Goal: Book appointment/travel/reservation

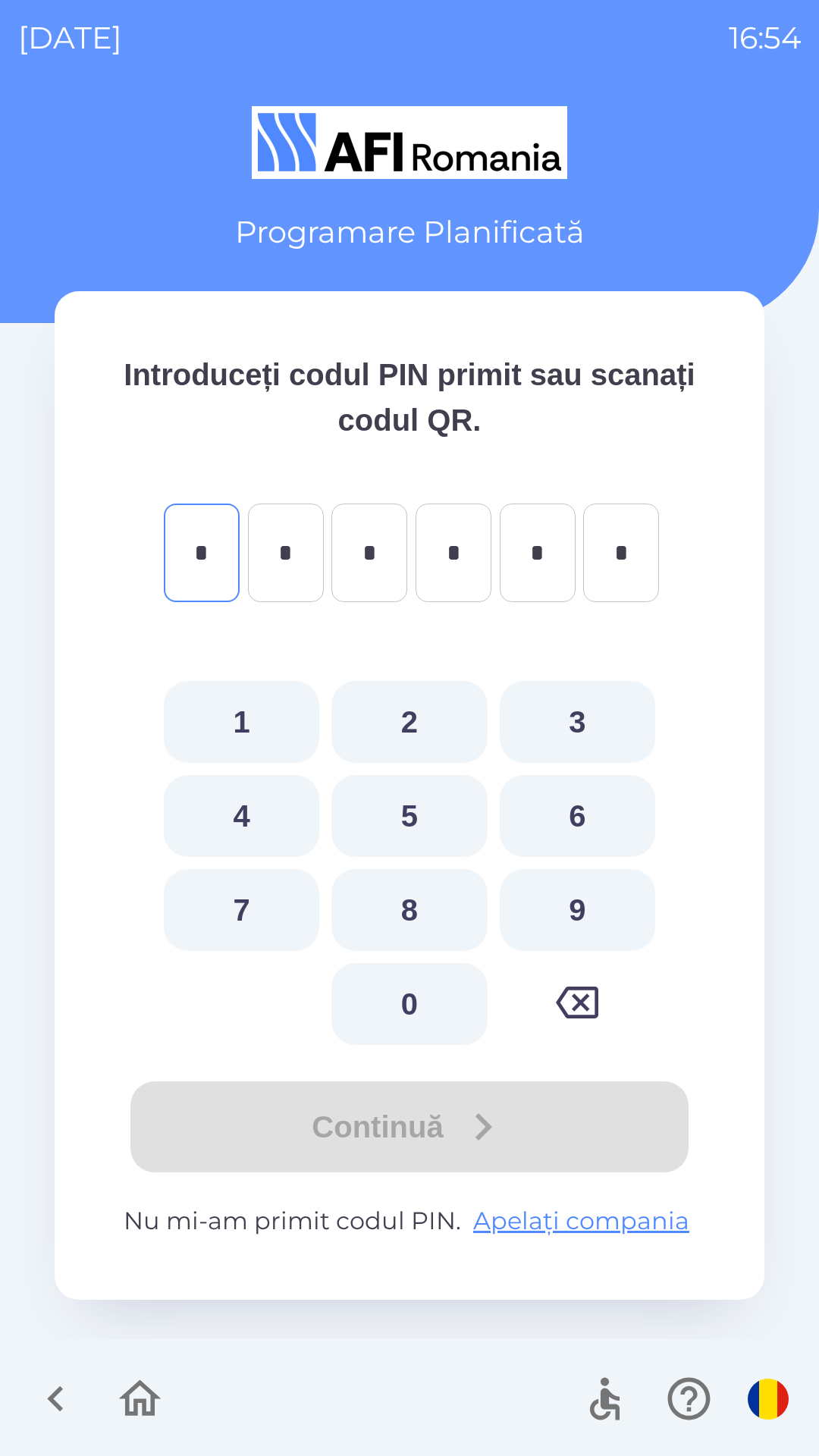
click at [242, 714] on button "1" at bounding box center [241, 722] width 156 height 82
type input "*"
click at [256, 801] on button "4" at bounding box center [241, 816] width 156 height 82
type input "*"
click at [409, 806] on button "5" at bounding box center [409, 816] width 156 height 82
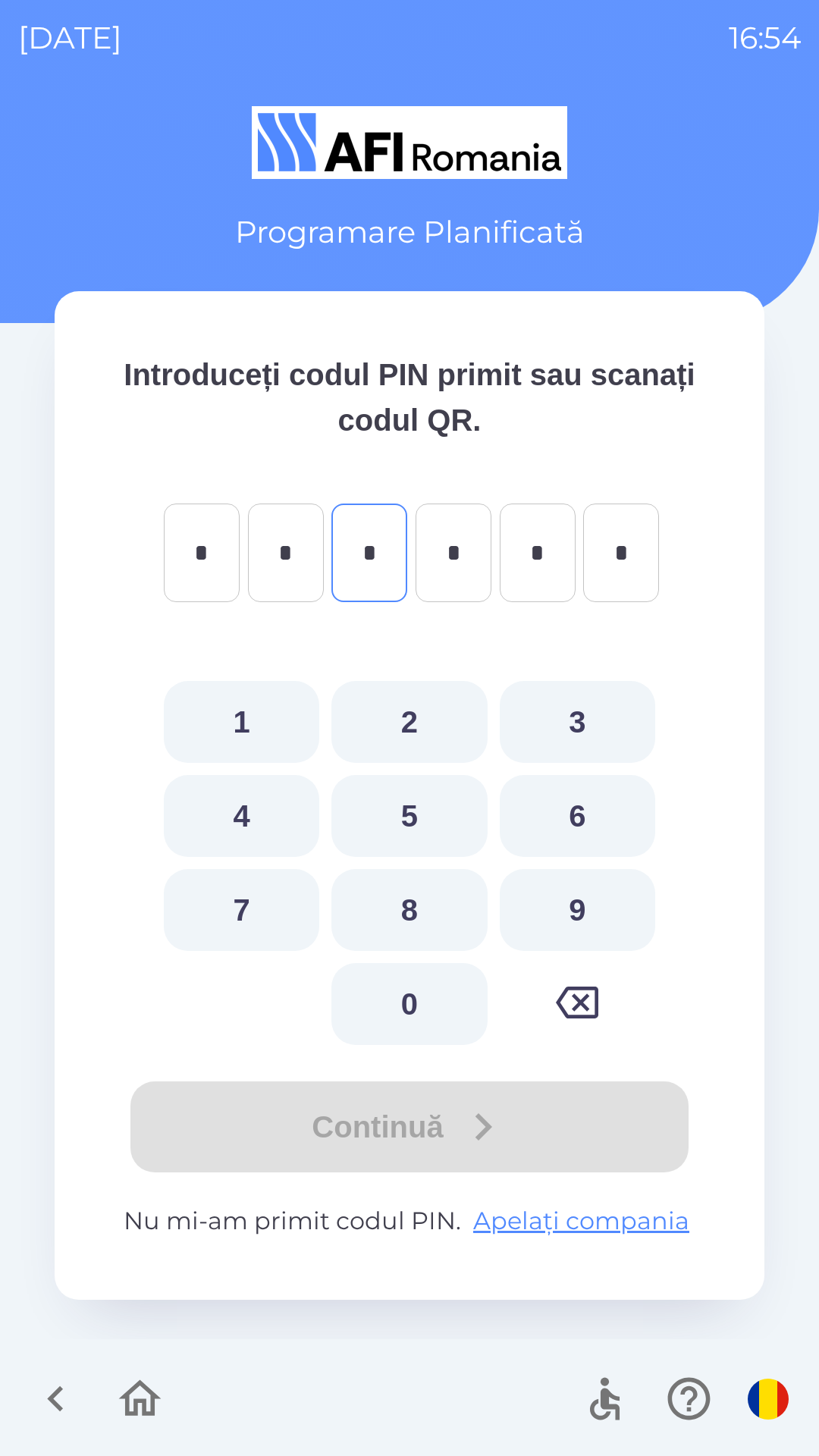
type input "*"
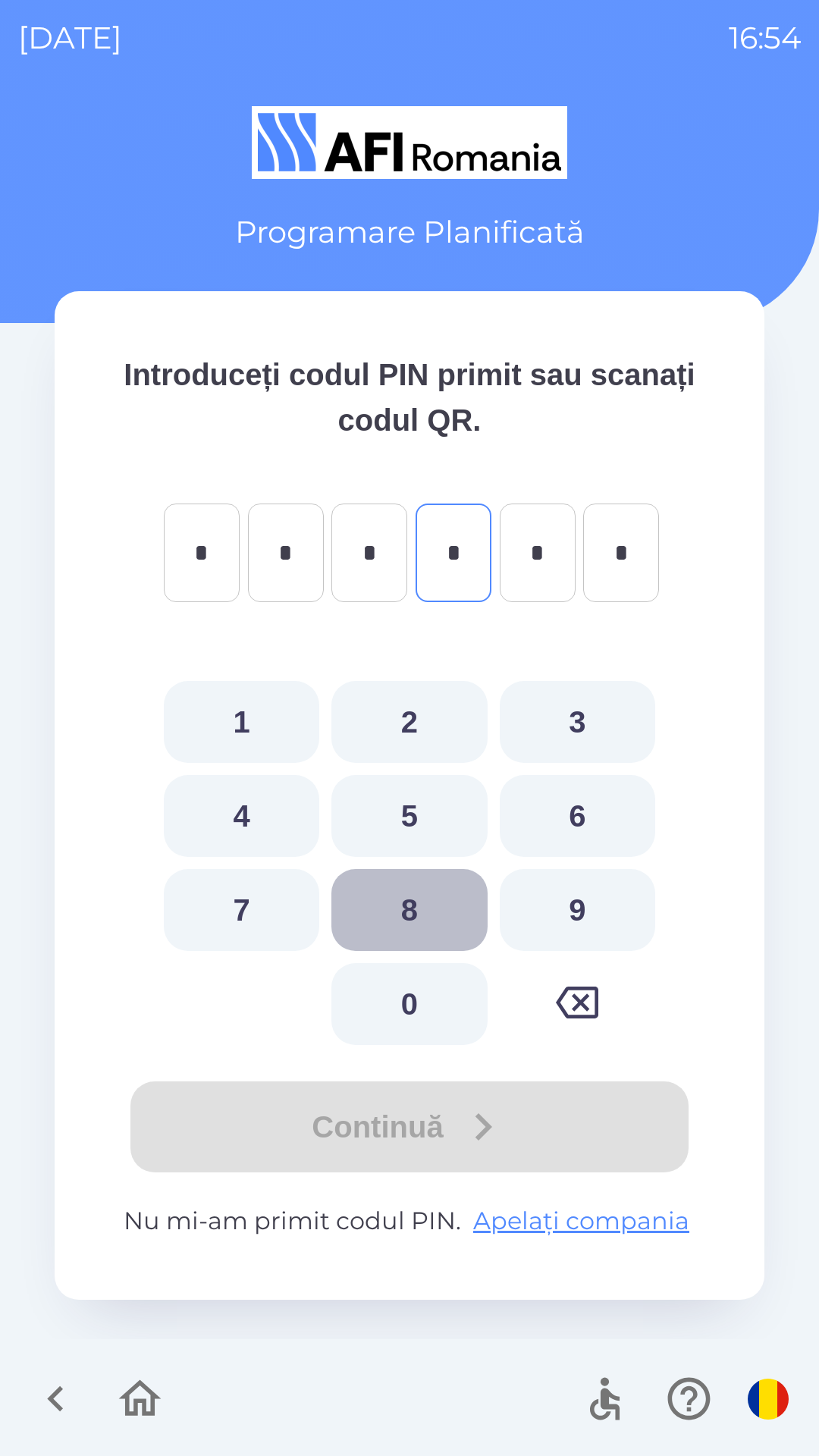
click at [387, 896] on button "8" at bounding box center [409, 909] width 156 height 82
type input "*"
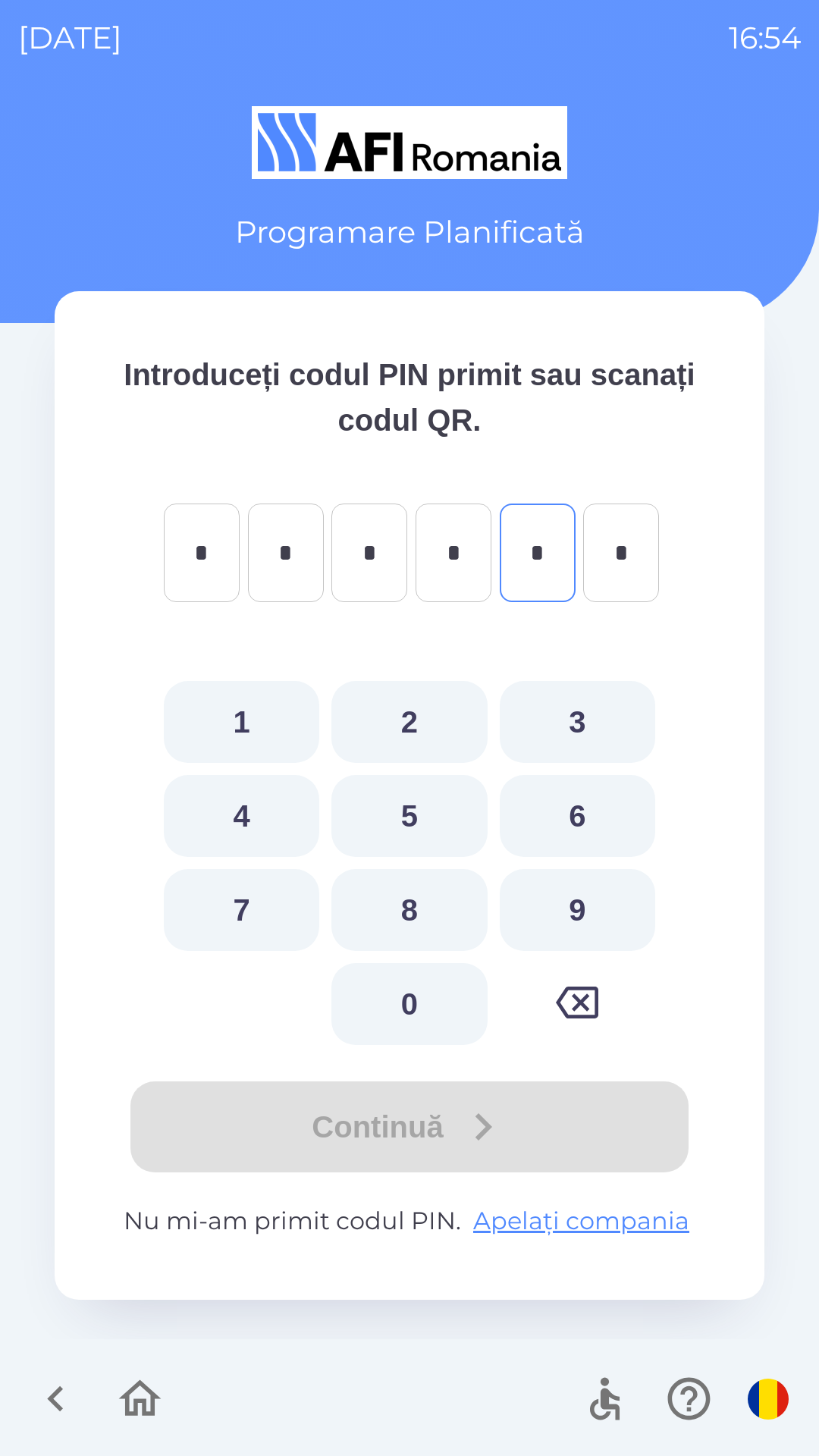
click at [568, 720] on button "3" at bounding box center [577, 722] width 156 height 82
type input "*"
click at [410, 989] on button "0" at bounding box center [409, 1004] width 156 height 82
type input "*"
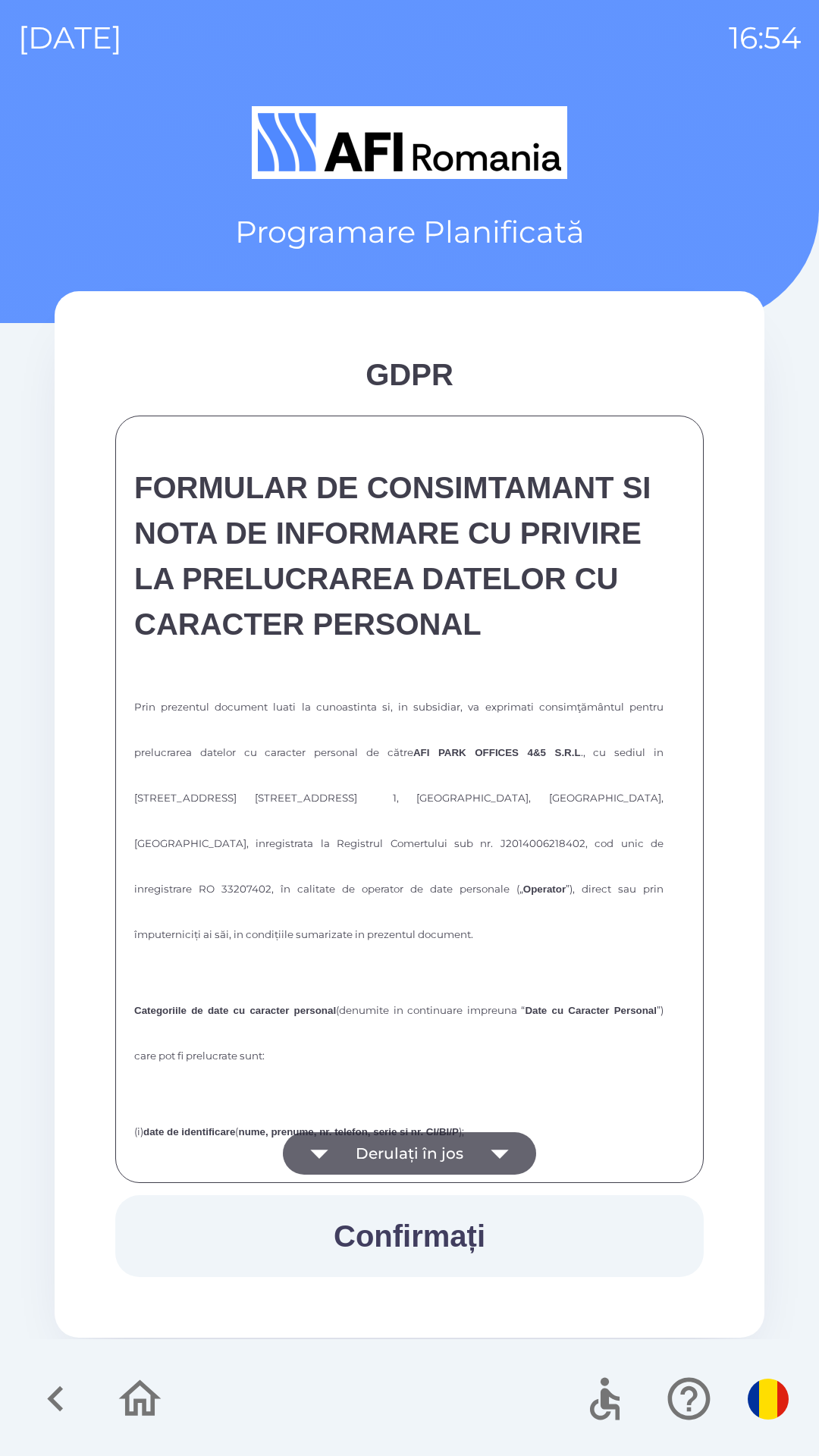
click at [356, 1148] on button "Derulați în jos" at bounding box center [409, 1153] width 253 height 42
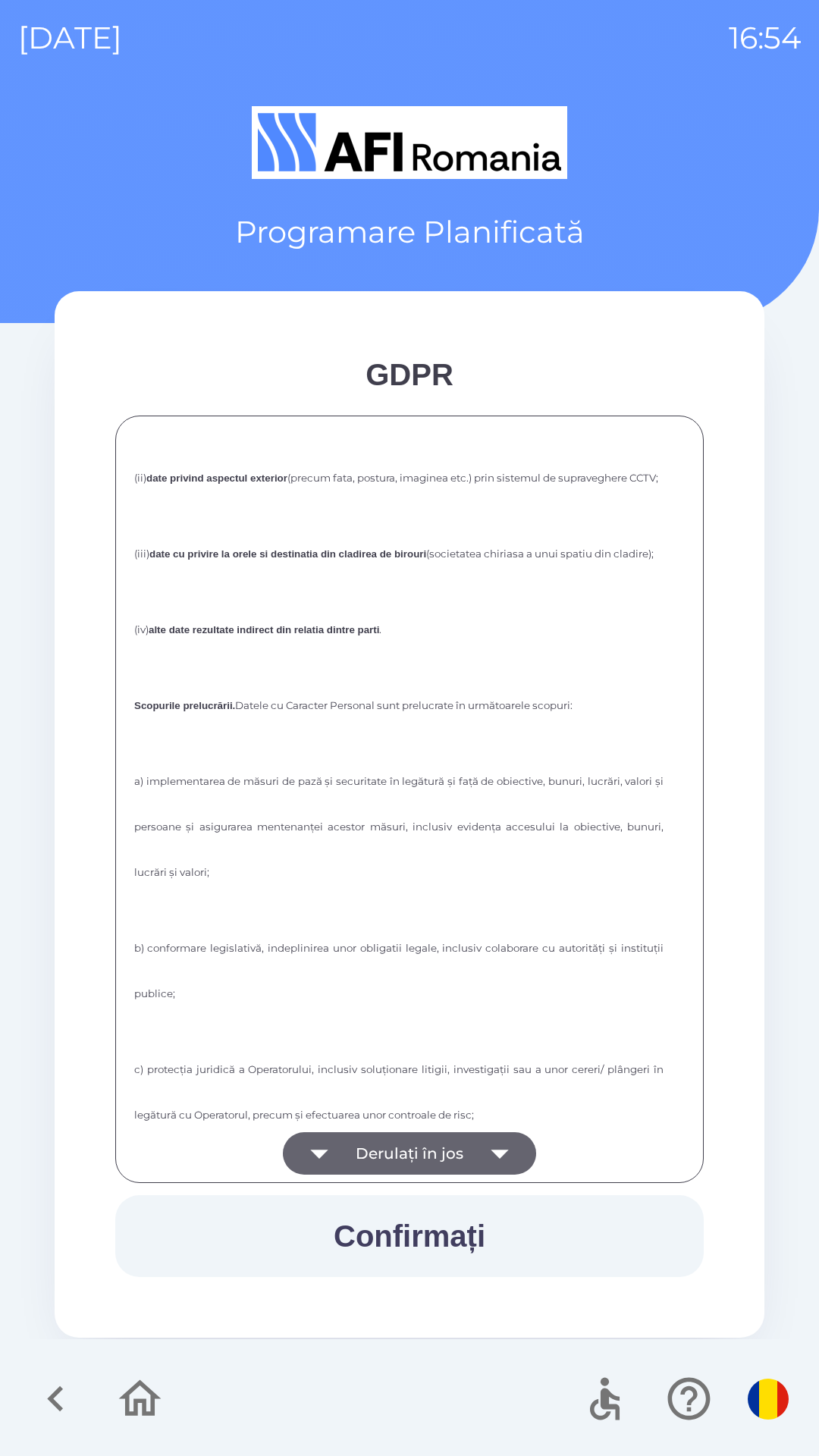
click at [364, 1140] on button "Derulați în jos" at bounding box center [409, 1153] width 253 height 42
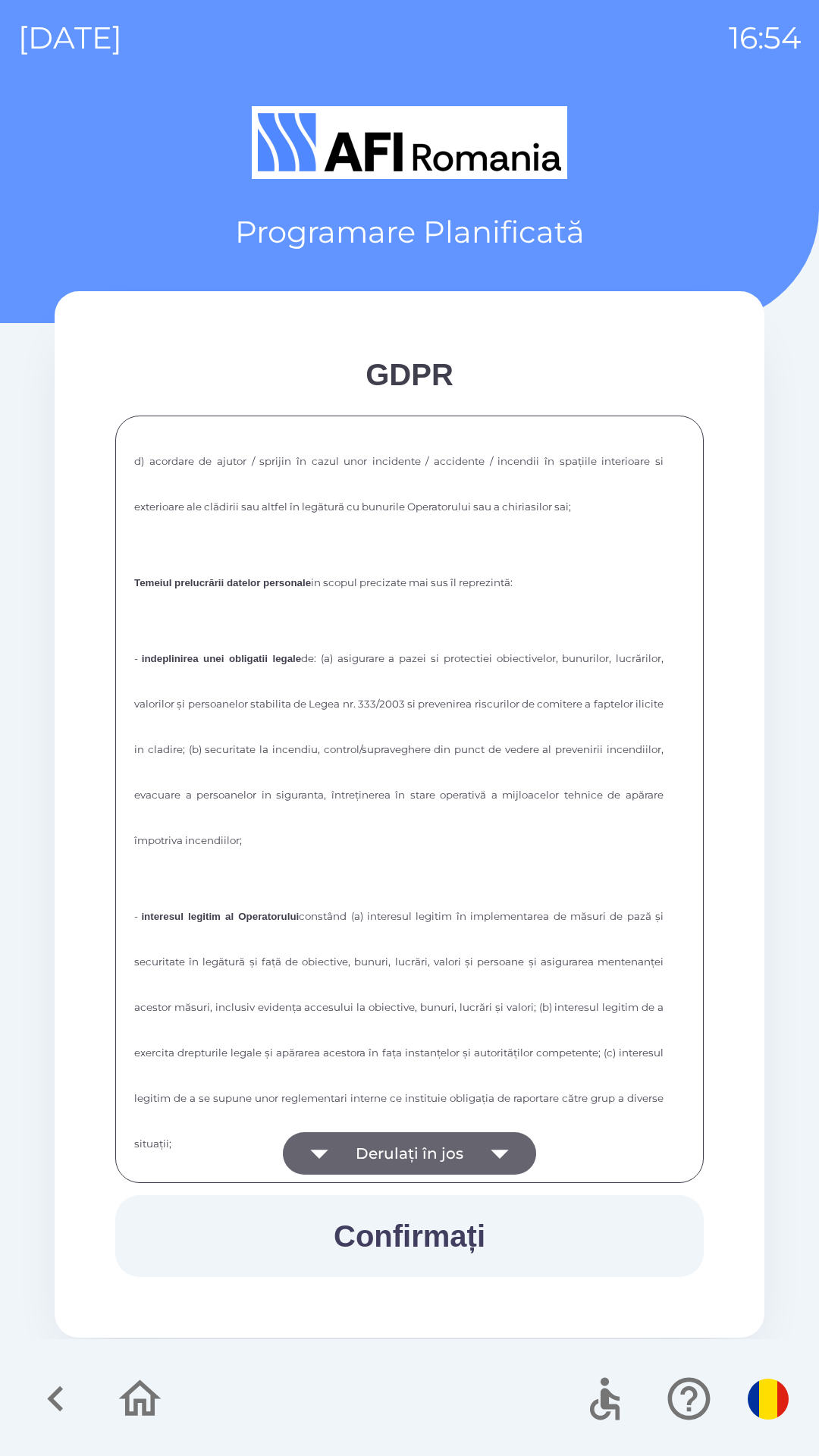
click at [372, 1148] on button "Derulați în jos" at bounding box center [409, 1153] width 253 height 42
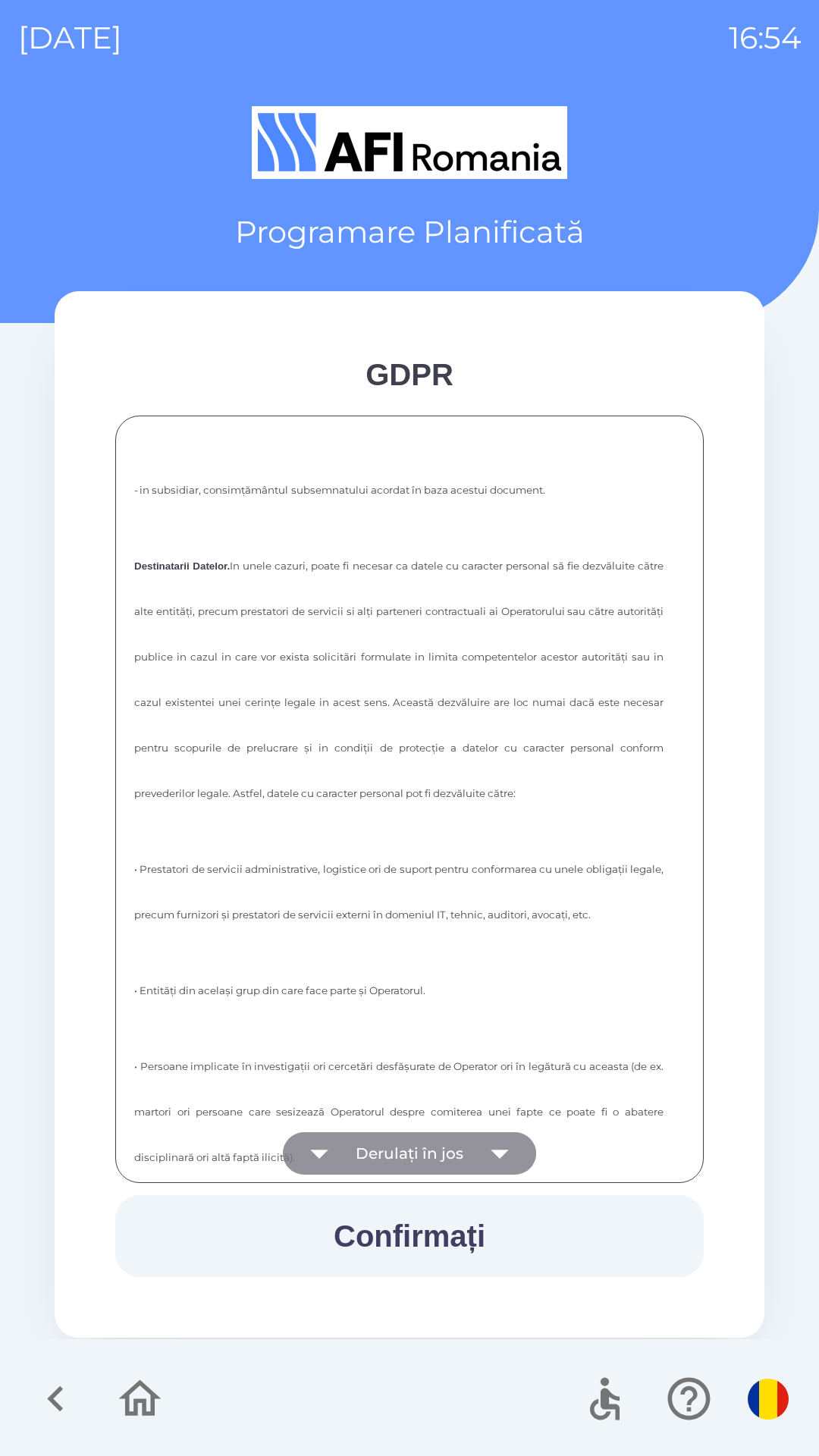
click at [384, 1158] on button "Derulați în jos" at bounding box center [409, 1153] width 253 height 42
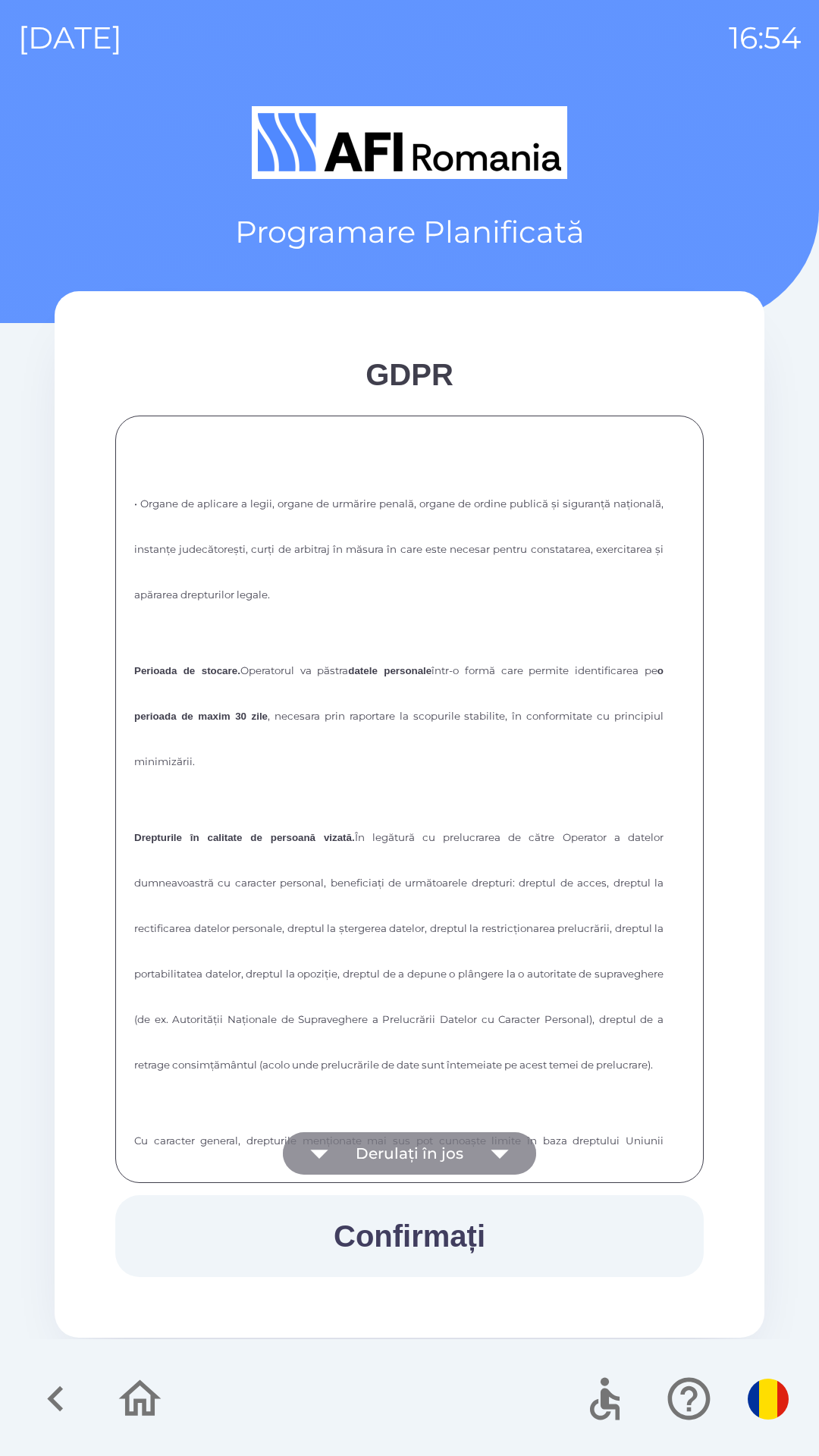
click at [385, 1147] on button "Derulați în jos" at bounding box center [409, 1153] width 253 height 42
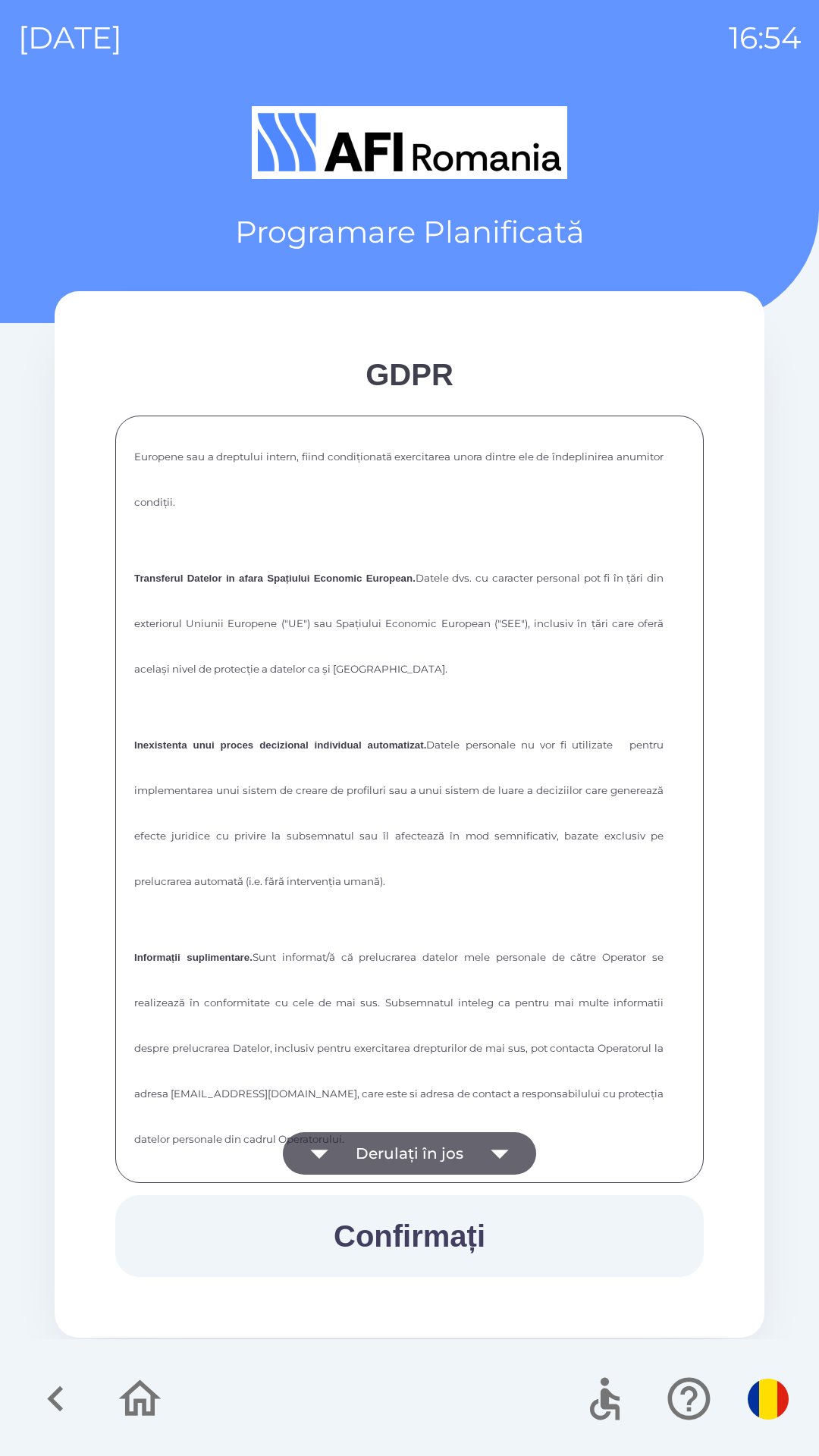
click at [392, 1146] on button "Derulați în jos" at bounding box center [409, 1153] width 253 height 42
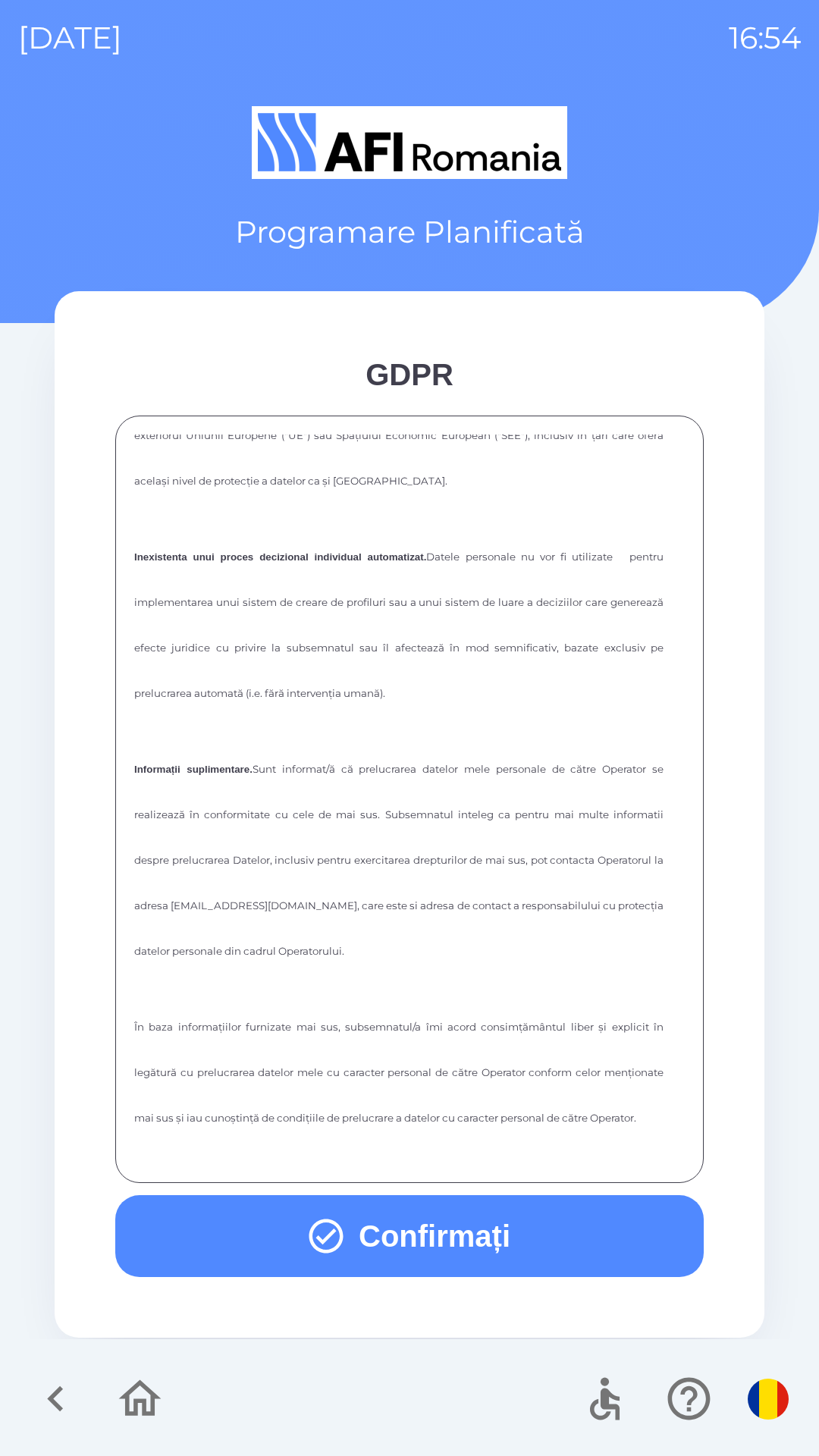
click at [393, 1154] on div "FORMULAR DE CONSIMTAMANT SI NOTA DE INFORMARE CU PRIVIRE LA PRELUCRAREA DATELOR…" at bounding box center [409, 799] width 551 height 730
click at [225, 1239] on button "Confirmați" at bounding box center [409, 1235] width 588 height 82
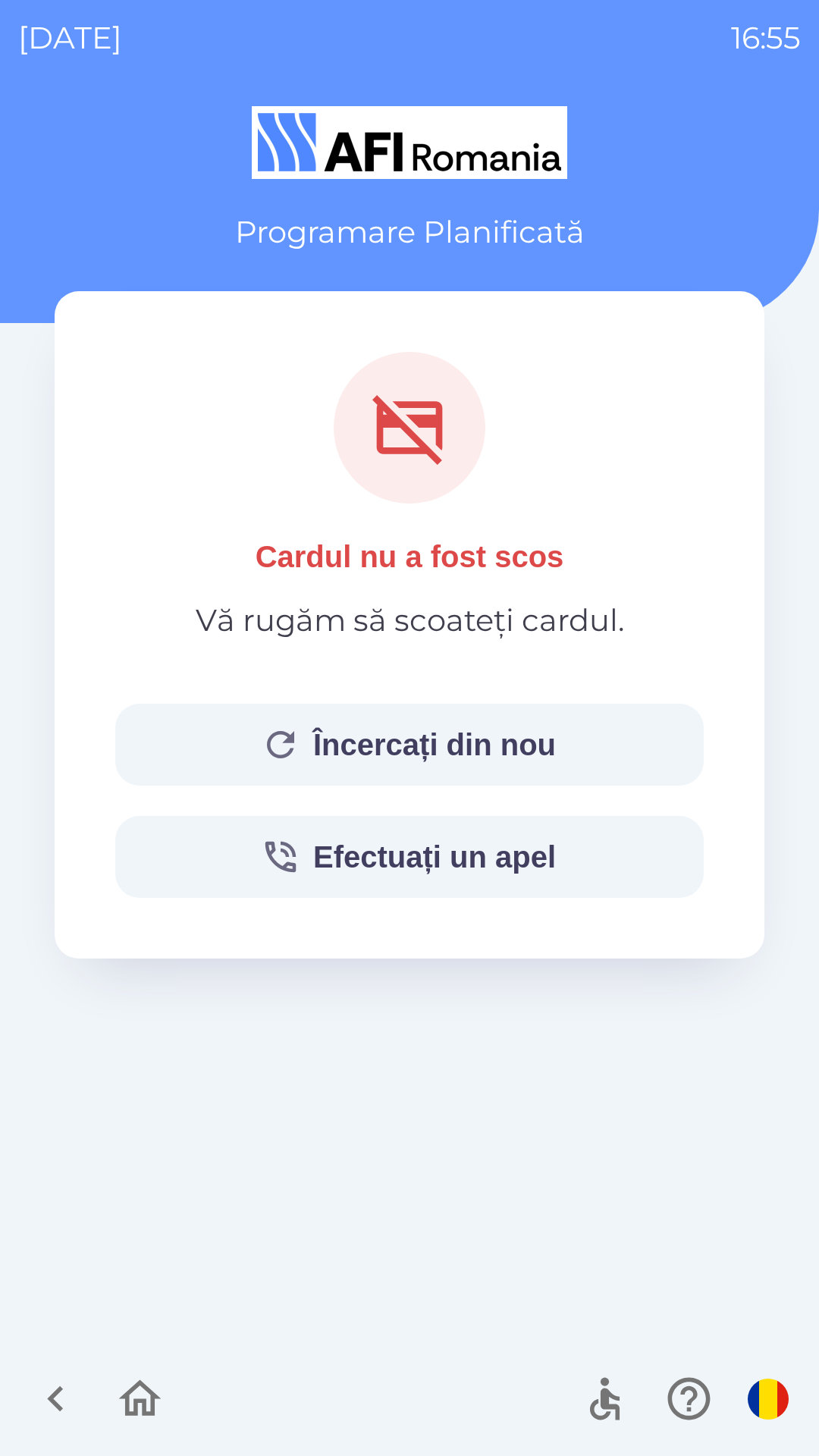
click at [321, 730] on button "Încercați din nou" at bounding box center [409, 744] width 588 height 82
click at [355, 735] on button "Încercați din nou" at bounding box center [409, 744] width 588 height 82
click at [387, 747] on button "Încercați din nou" at bounding box center [409, 744] width 588 height 82
click at [378, 742] on button "Încercați din nou" at bounding box center [409, 744] width 588 height 82
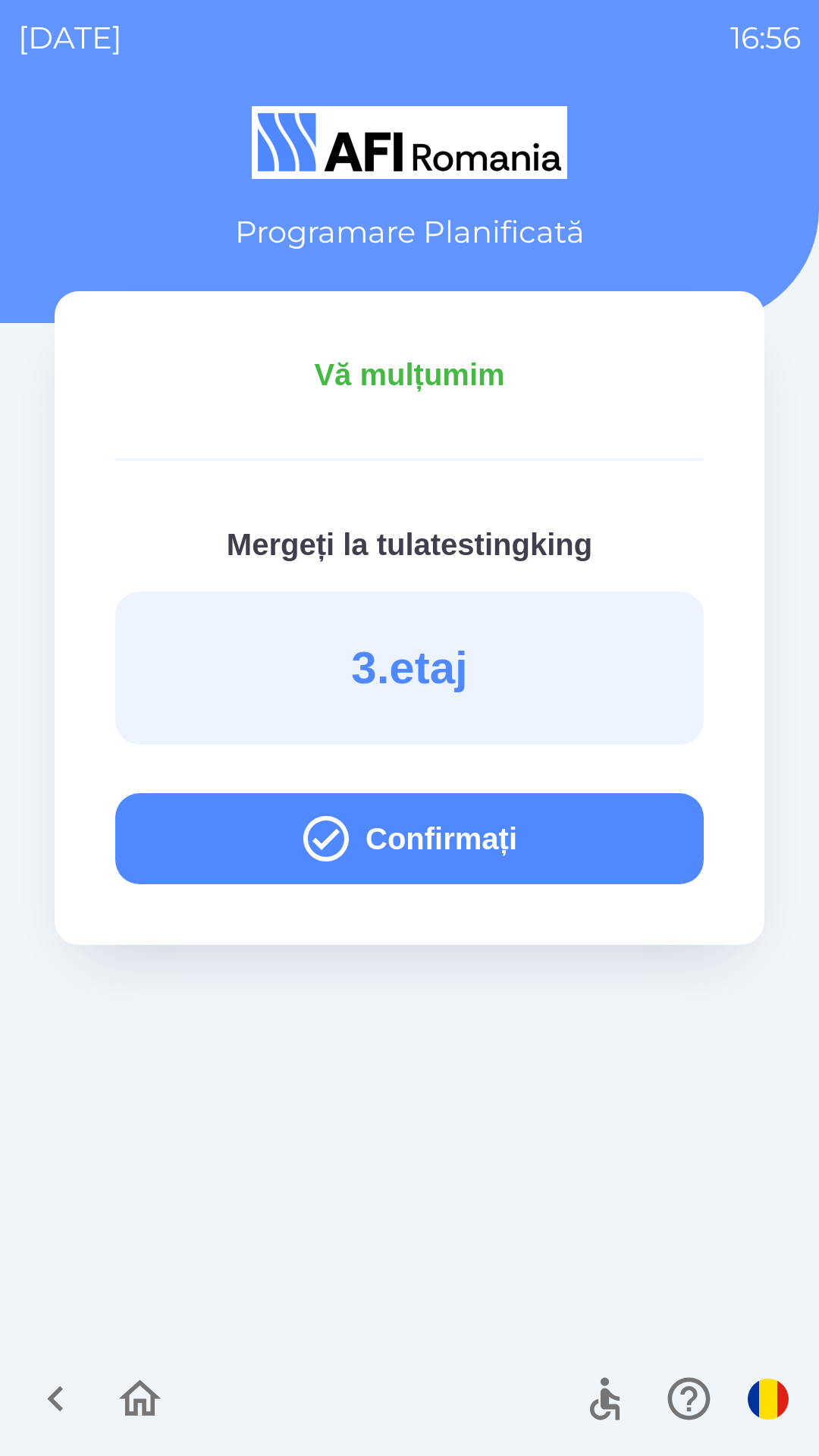
click at [348, 837] on button "Confirmați" at bounding box center [409, 838] width 588 height 91
